Goal: Check status: Check status

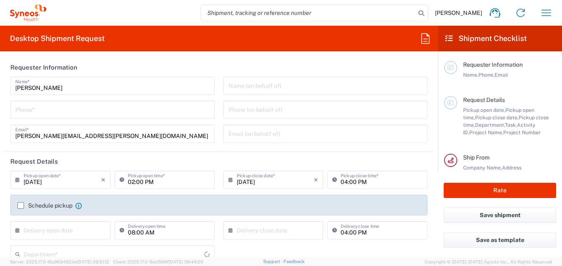
type input "3216"
type input "[GEOGRAPHIC_DATA]"
type input "Syneos Health Brasil Ltda"
drag, startPoint x: 543, startPoint y: 0, endPoint x: 316, endPoint y: 50, distance: 232.7
click at [316, 50] on agx-form-header "Desktop Shipment Request" at bounding box center [219, 39] width 438 height 26
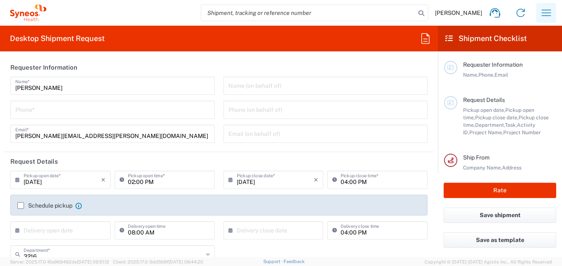
click at [545, 11] on icon "button" at bounding box center [545, 12] width 13 height 13
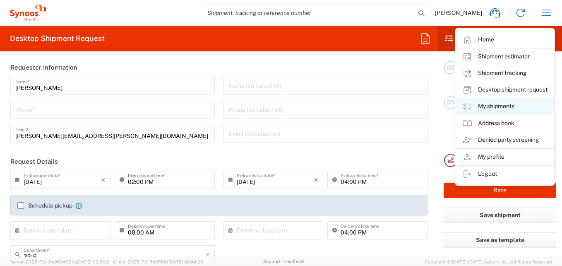
click at [490, 105] on link "My shipments" at bounding box center [504, 106] width 98 height 17
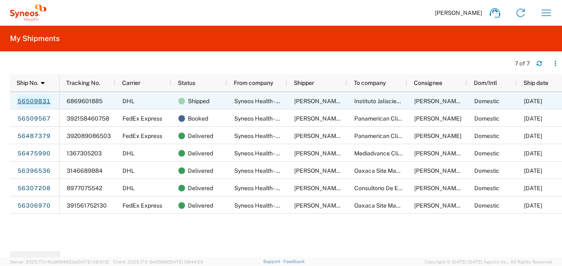
click at [42, 101] on link "56509831" at bounding box center [34, 101] width 34 height 13
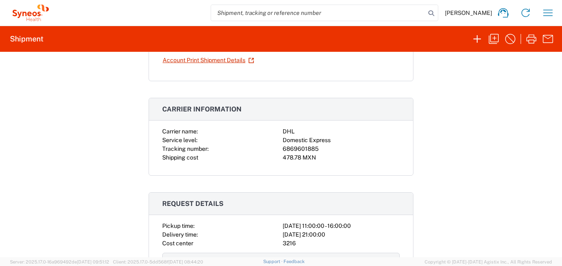
scroll to position [124, 0]
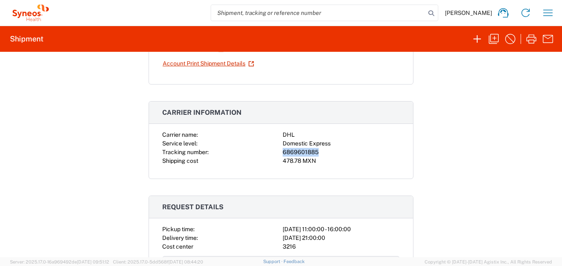
drag, startPoint x: 317, startPoint y: 150, endPoint x: 271, endPoint y: 151, distance: 45.5
click at [271, 151] on div "Carrier name: DHL Service level: Domestic Express Tracking number: 6869601885 S…" at bounding box center [280, 147] width 237 height 35
copy div "6869601885"
click at [554, 12] on button "button" at bounding box center [547, 13] width 17 height 17
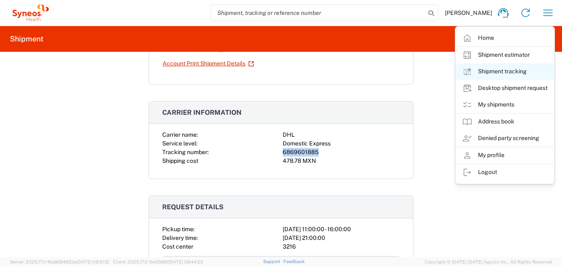
click at [506, 71] on link "Shipment tracking" at bounding box center [504, 71] width 98 height 17
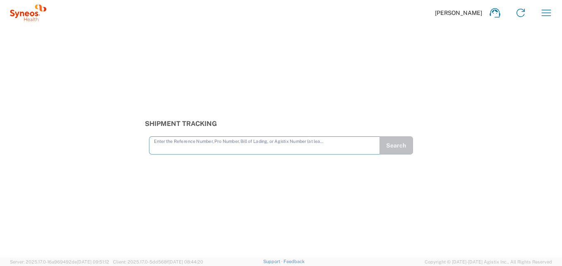
click at [165, 148] on input "text" at bounding box center [264, 144] width 221 height 14
type input "6869601885"
click at [403, 142] on button "Search" at bounding box center [396, 145] width 34 height 18
